Goal: Check status: Check status

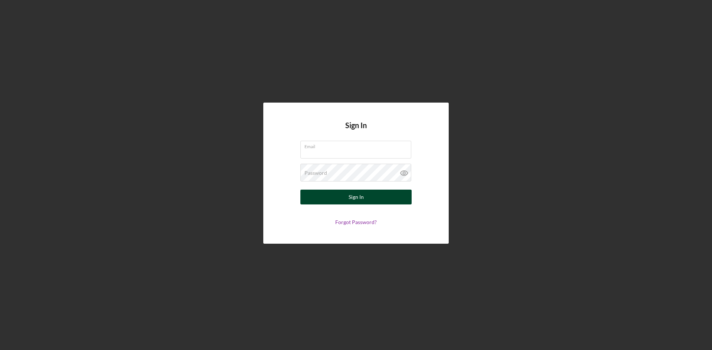
type input "[EMAIL_ADDRESS][DOMAIN_NAME]"
click at [335, 197] on button "Sign In" at bounding box center [355, 197] width 111 height 15
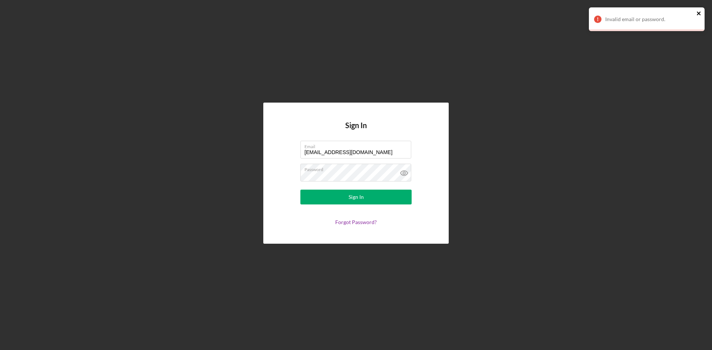
click at [697, 13] on icon "close" at bounding box center [698, 13] width 5 height 6
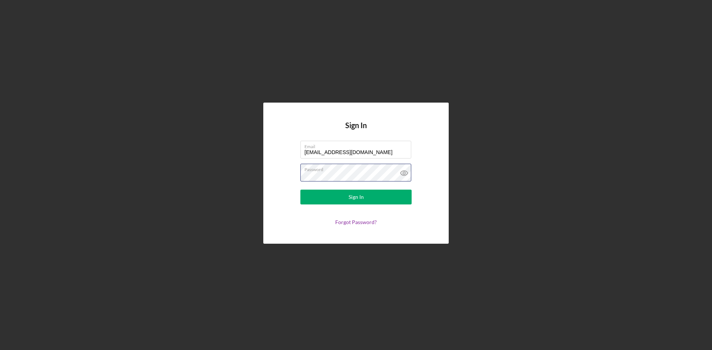
click at [298, 176] on form "Email [EMAIL_ADDRESS][DOMAIN_NAME] Password Sign In Forgot Password?" at bounding box center [356, 183] width 148 height 85
click at [434, 189] on div "Sign In Email [EMAIL_ADDRESS][DOMAIN_NAME] Password Sign In Forgot Password?" at bounding box center [355, 173] width 185 height 141
click at [348, 198] on button "Sign In" at bounding box center [355, 197] width 111 height 15
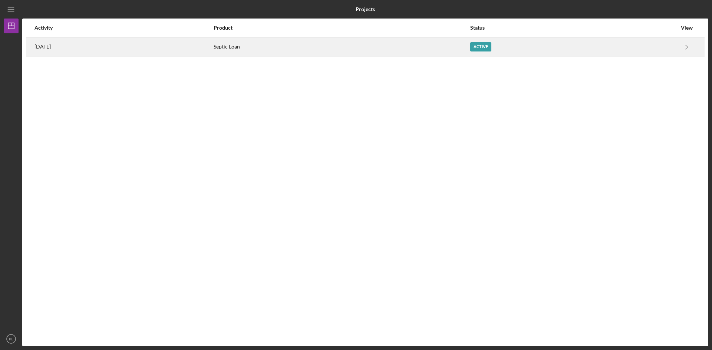
click at [491, 46] on div "Active" at bounding box center [480, 46] width 21 height 9
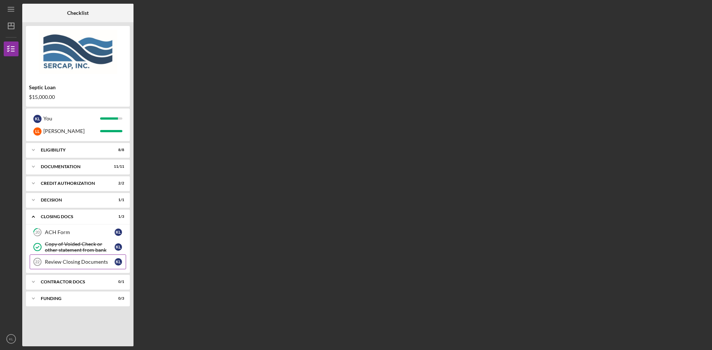
click at [59, 262] on div "Review Closing Documents" at bounding box center [80, 262] width 70 height 6
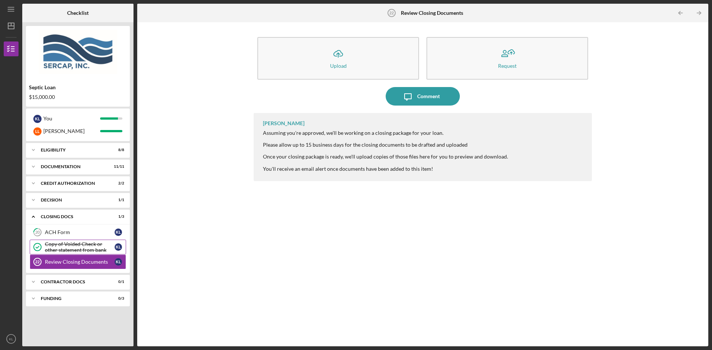
click at [65, 245] on div "Copy of Voided Check or other statement from bank" at bounding box center [80, 247] width 70 height 12
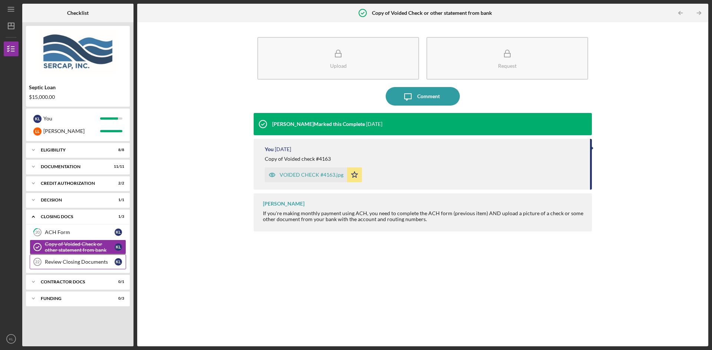
click at [62, 261] on div "Review Closing Documents" at bounding box center [80, 262] width 70 height 6
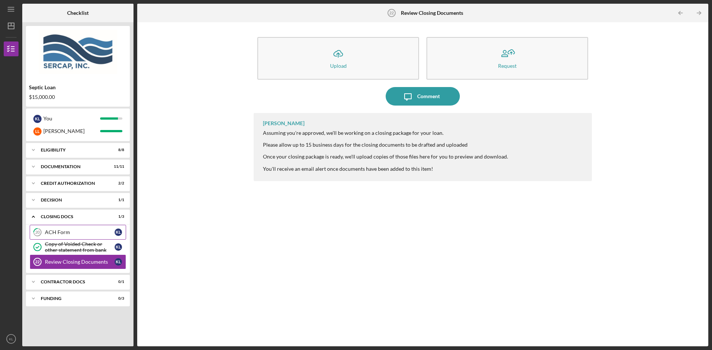
click at [62, 231] on div "ACH Form" at bounding box center [80, 232] width 70 height 6
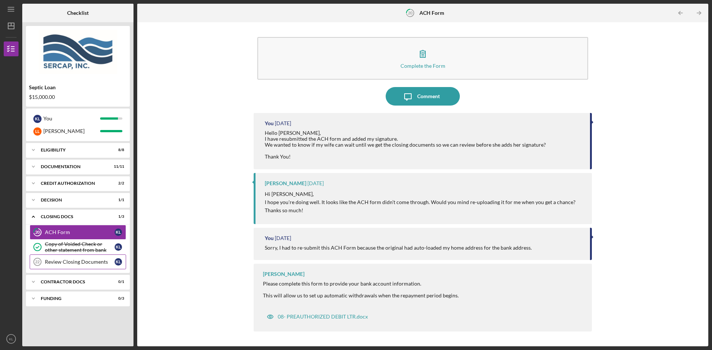
click at [97, 260] on div "Review Closing Documents" at bounding box center [80, 262] width 70 height 6
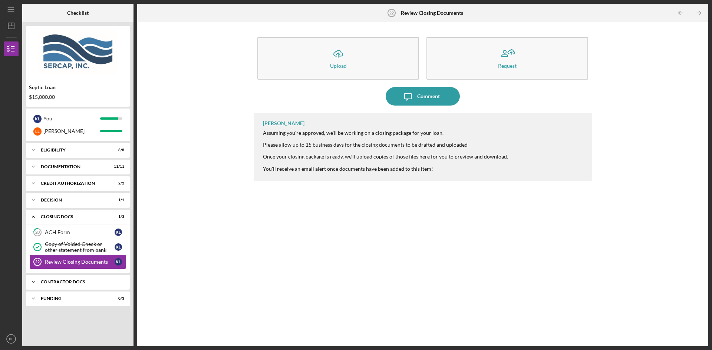
click at [80, 283] on div "Contractor Docs" at bounding box center [81, 282] width 80 height 4
click at [78, 282] on div "Contractor Docs" at bounding box center [81, 282] width 80 height 4
click at [54, 278] on div "Icon/Expander Contractor Docs 0 / 1" at bounding box center [78, 282] width 104 height 15
click at [54, 296] on div "Invoice for SERCAP Fees" at bounding box center [80, 298] width 70 height 6
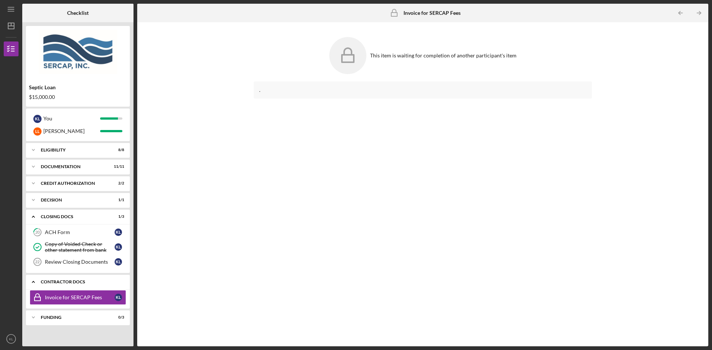
click at [54, 281] on div "Contractor Docs" at bounding box center [81, 282] width 80 height 4
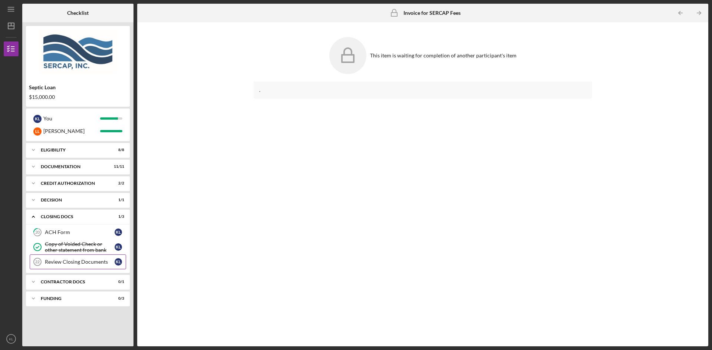
click at [59, 261] on div "Review Closing Documents" at bounding box center [80, 262] width 70 height 6
